Goal: Information Seeking & Learning: Learn about a topic

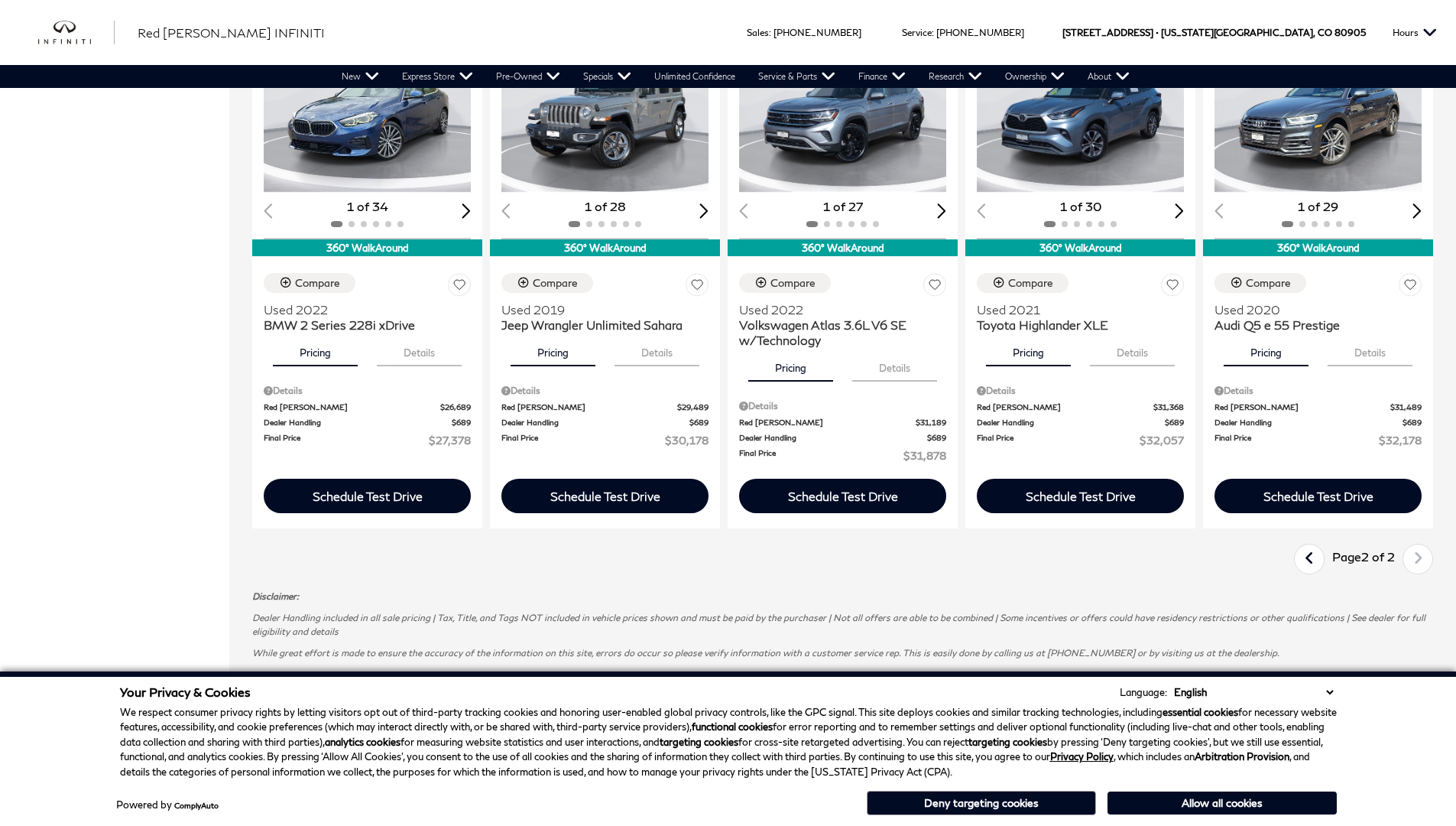
scroll to position [0, 2]
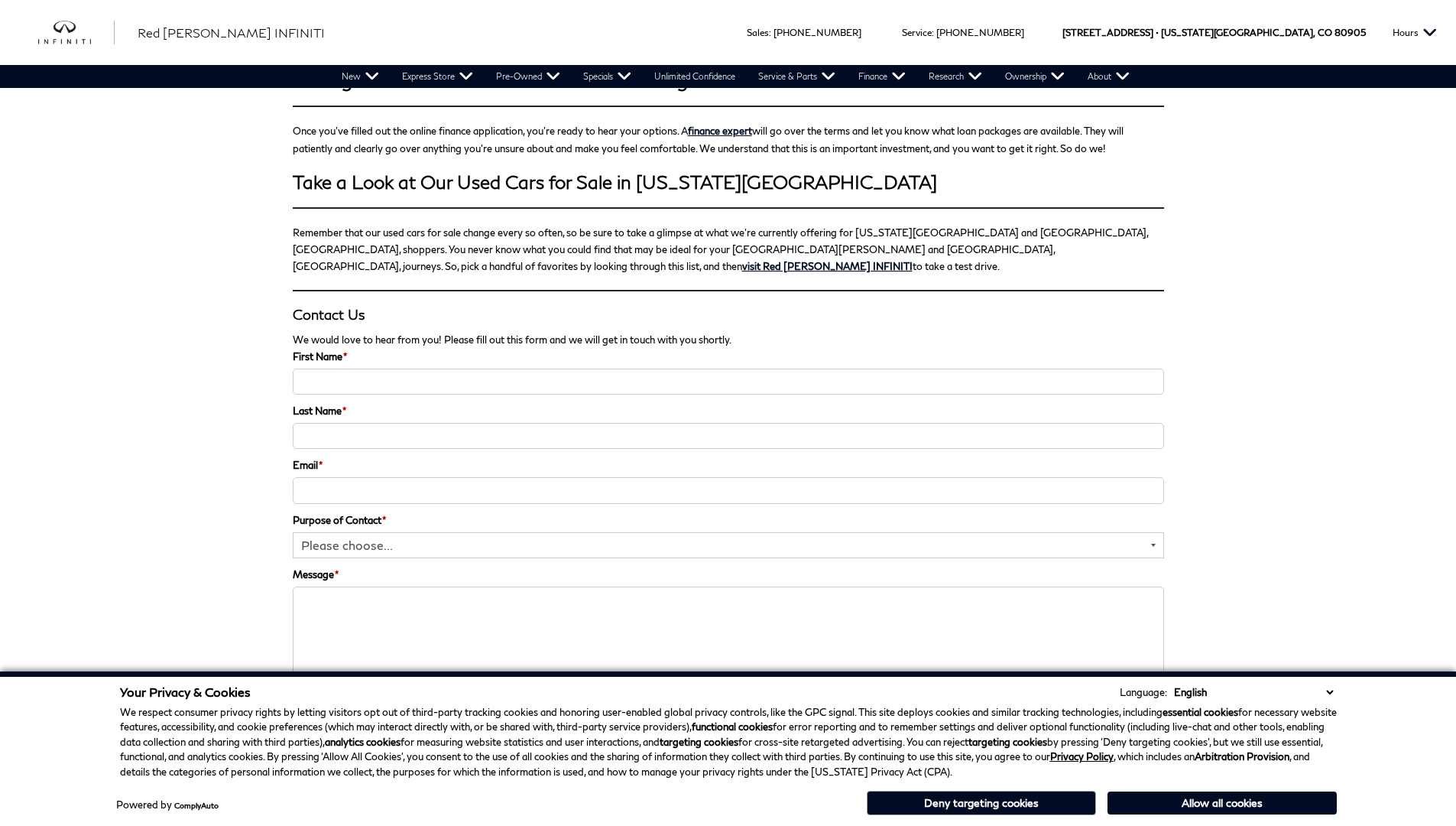
scroll to position [2112, 0]
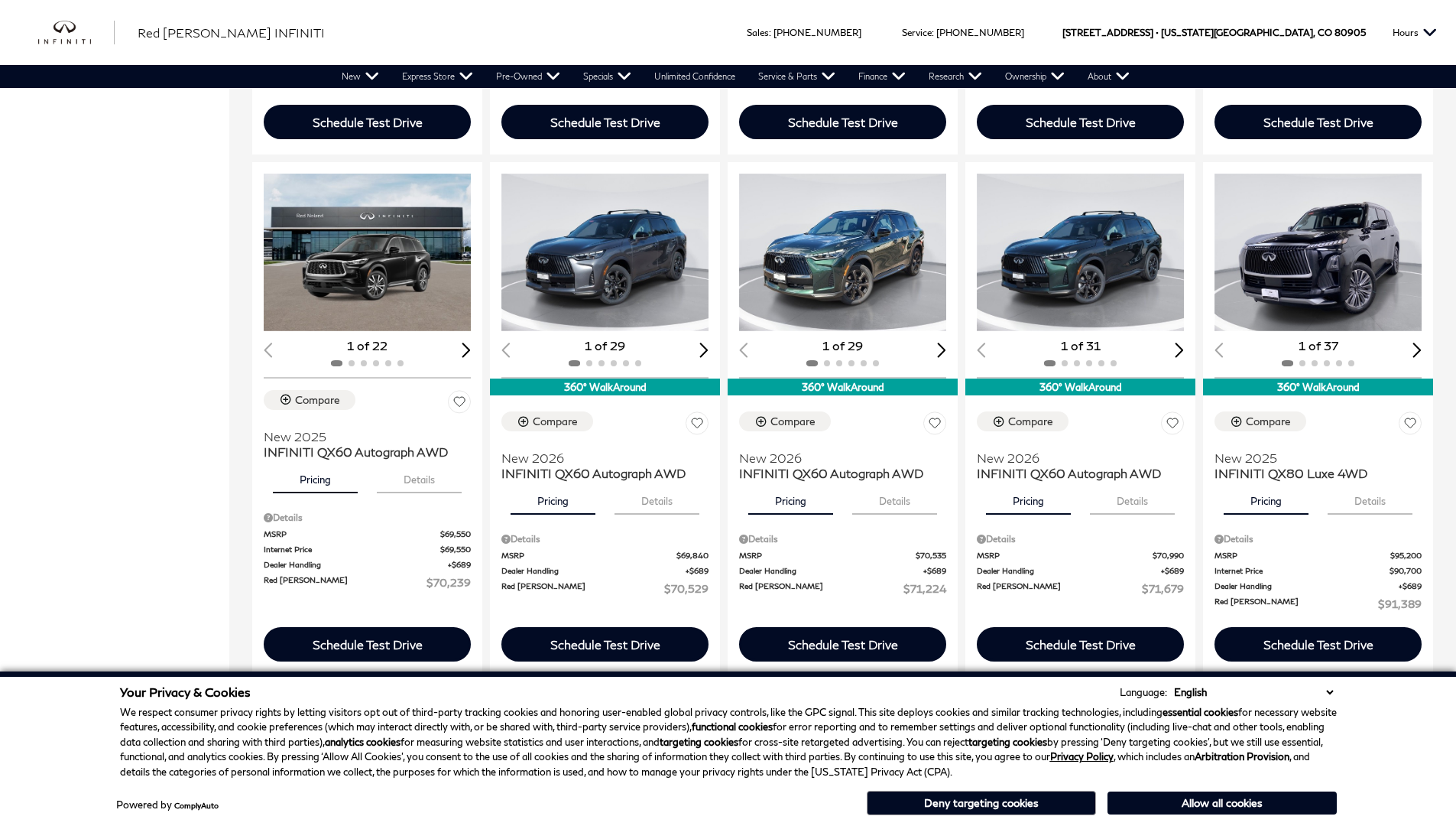
scroll to position [0, 2]
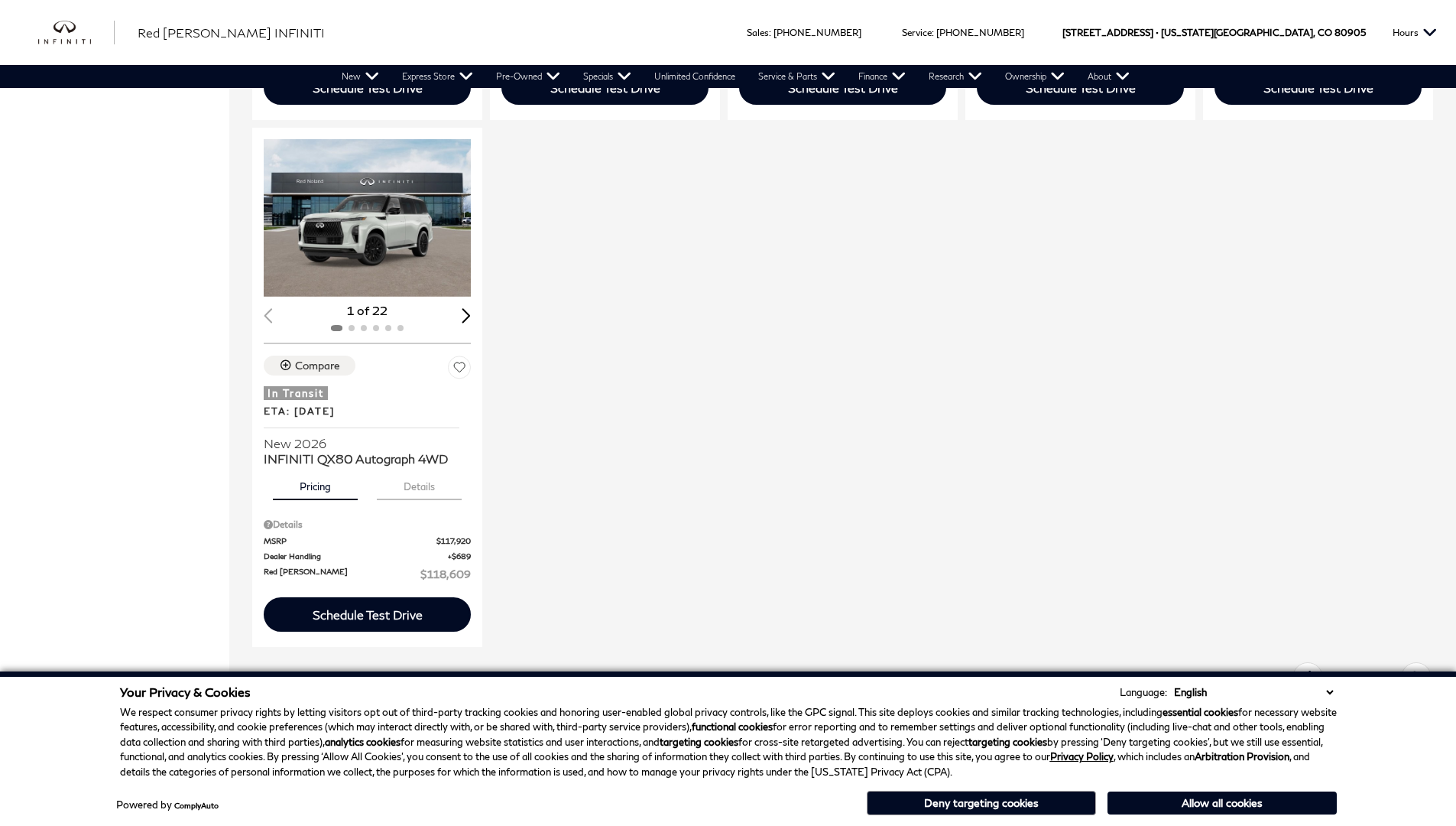
scroll to position [1415, 0]
